Goal: Find contact information: Find contact information

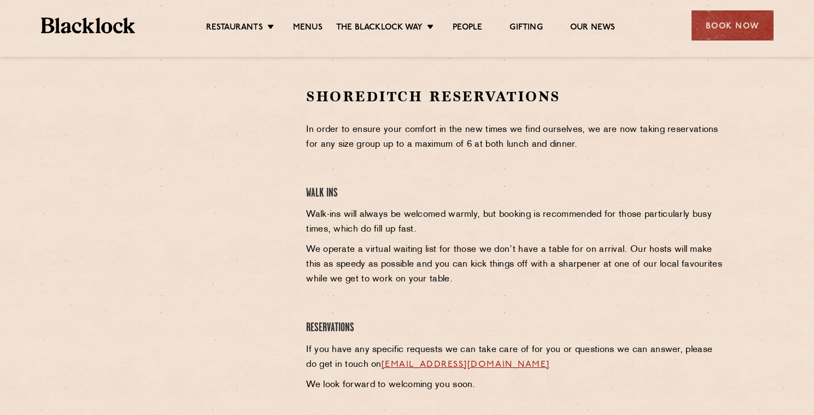
scroll to position [342, 0]
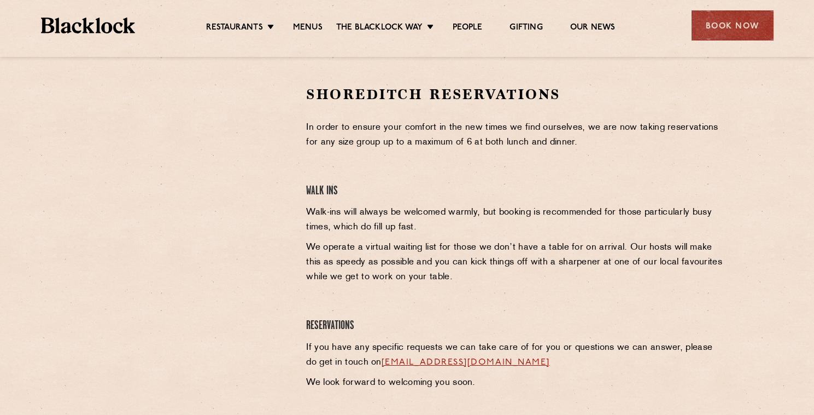
click at [169, 0] on html "Restaurants The [PERSON_NAME] Way Menus News Gifting Our People Restaurants [GE…" at bounding box center [407, 177] width 814 height 1038
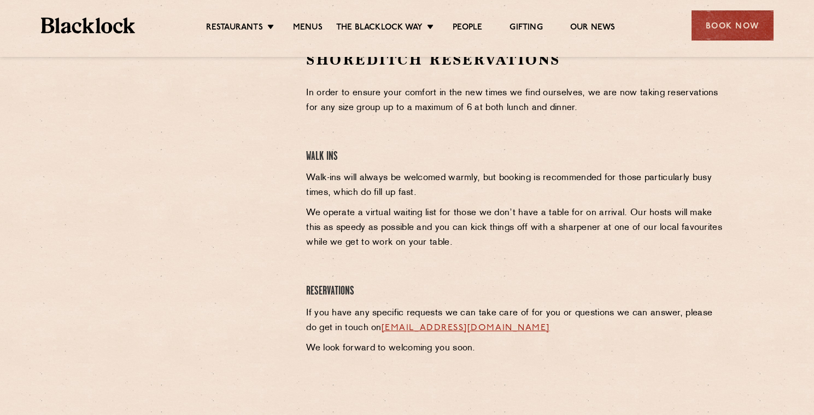
scroll to position [370, 0]
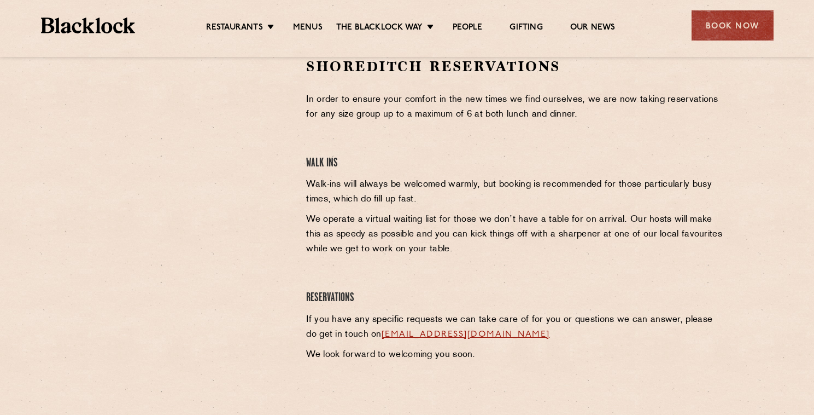
click at [381, 113] on p "In order to ensure your comfort in the new times we find ourselves, we are now …" at bounding box center [516, 107] width 420 height 30
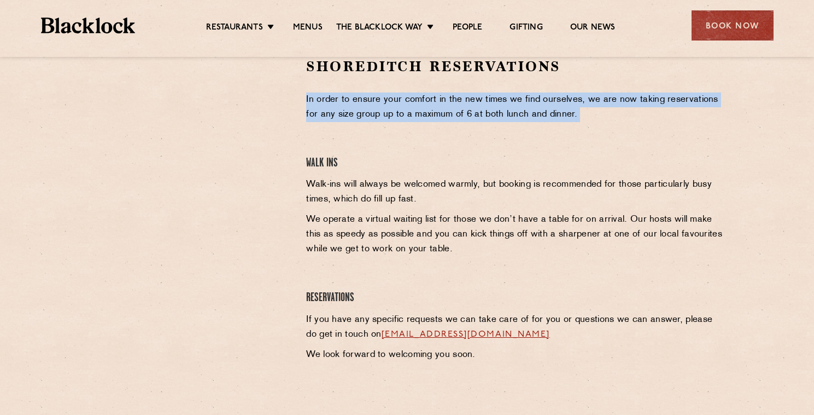
click at [381, 113] on p "In order to ensure your comfort in the new times we find ourselves, we are now …" at bounding box center [516, 107] width 420 height 30
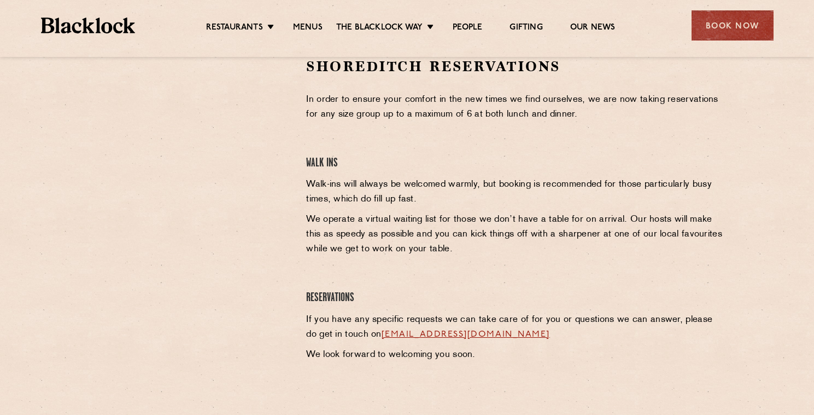
click at [469, 114] on p "In order to ensure your comfort in the new times we find ourselves, we are now …" at bounding box center [516, 107] width 420 height 30
click at [423, 338] on link "[EMAIL_ADDRESS][DOMAIN_NAME]" at bounding box center [466, 334] width 168 height 9
click at [454, 333] on link "[EMAIL_ADDRESS][DOMAIN_NAME]" at bounding box center [466, 334] width 168 height 9
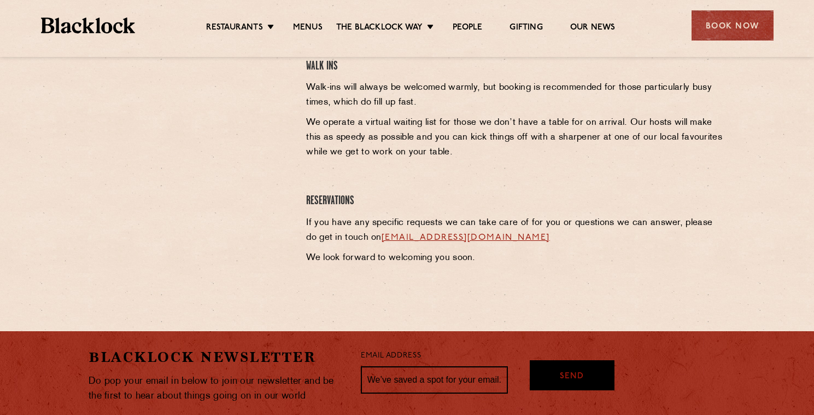
scroll to position [464, 0]
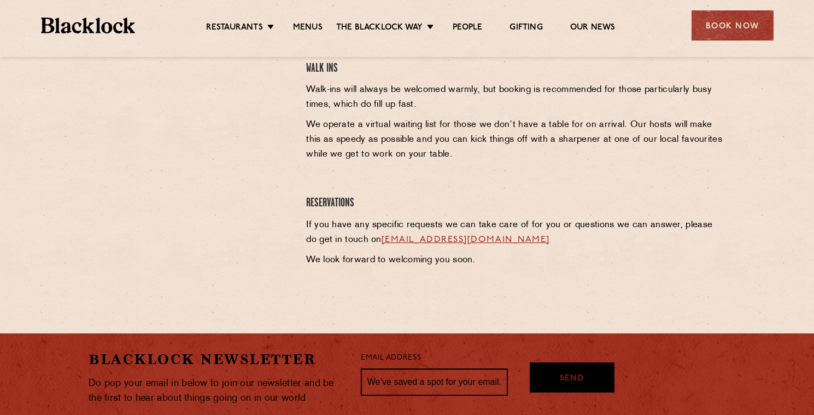
click at [462, 243] on link "[EMAIL_ADDRESS][DOMAIN_NAME]" at bounding box center [466, 239] width 168 height 9
drag, startPoint x: 543, startPoint y: 242, endPoint x: 372, endPoint y: 239, distance: 170.7
click at [372, 239] on p "If you have any specific requests we can take care of for you or questions we c…" at bounding box center [516, 233] width 420 height 30
copy link "[EMAIL_ADDRESS][DOMAIN_NAME]"
